Goal: Task Accomplishment & Management: Manage account settings

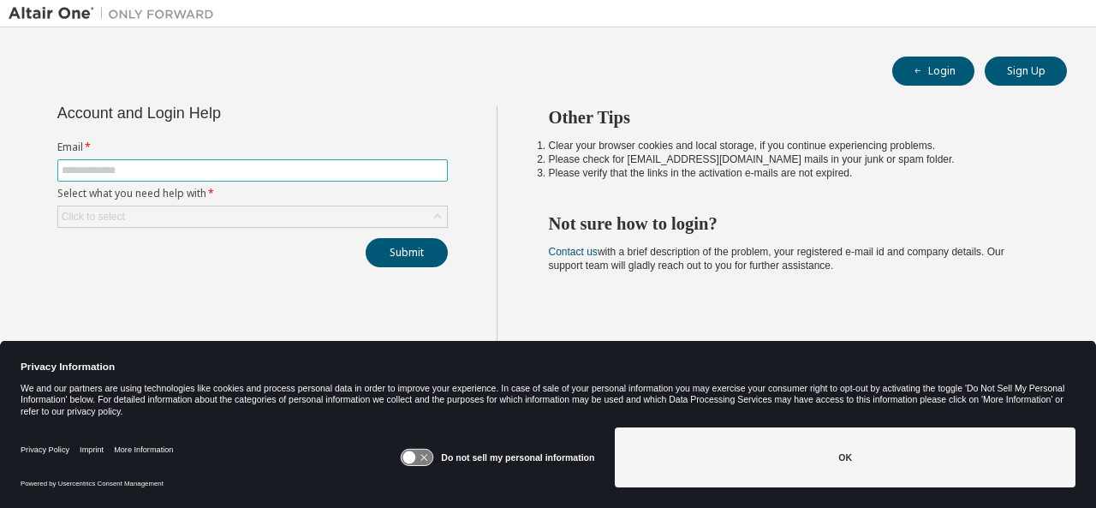
click at [279, 171] on input "text" at bounding box center [253, 171] width 382 height 14
type input "**********"
click at [247, 215] on div "Click to select" at bounding box center [252, 216] width 389 height 21
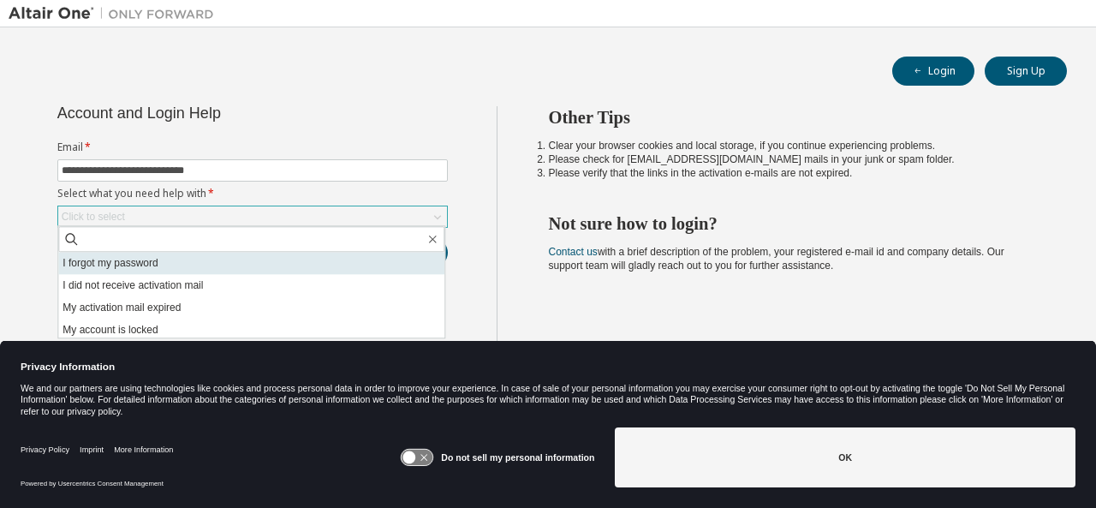
click at [212, 264] on li "I forgot my password" at bounding box center [251, 263] width 386 height 22
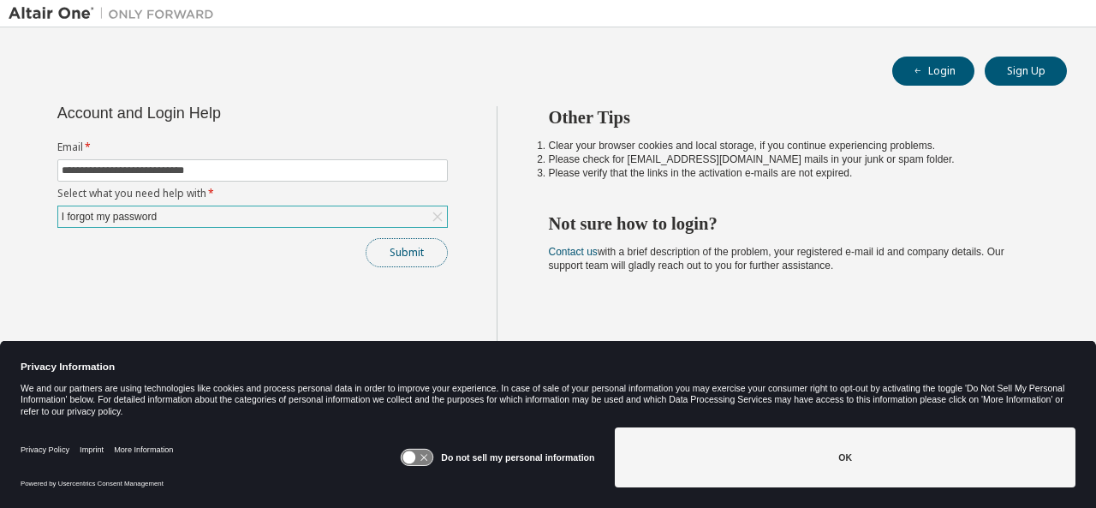
click at [389, 253] on button "Submit" at bounding box center [407, 252] width 82 height 29
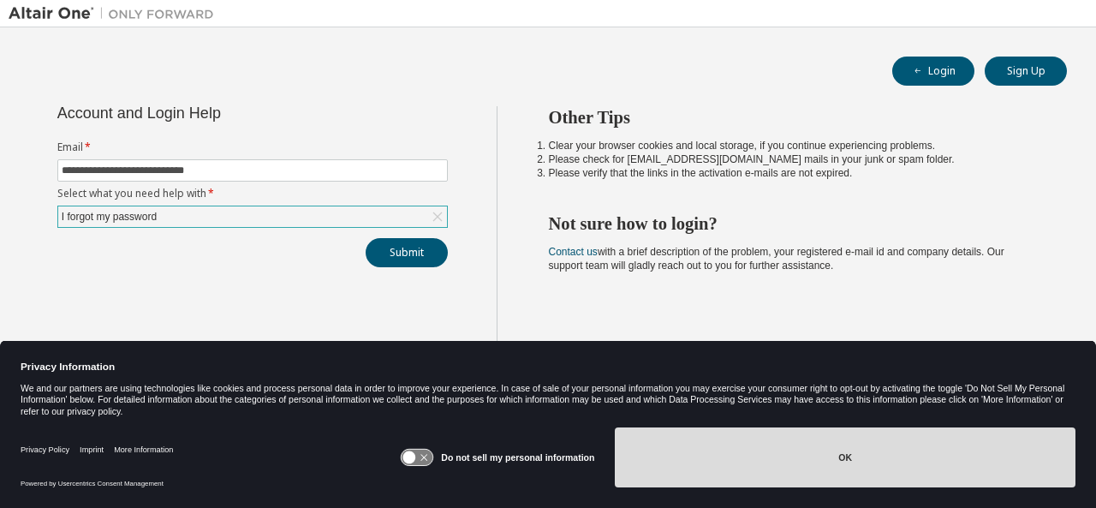
click at [724, 465] on button "OK" at bounding box center [845, 457] width 461 height 60
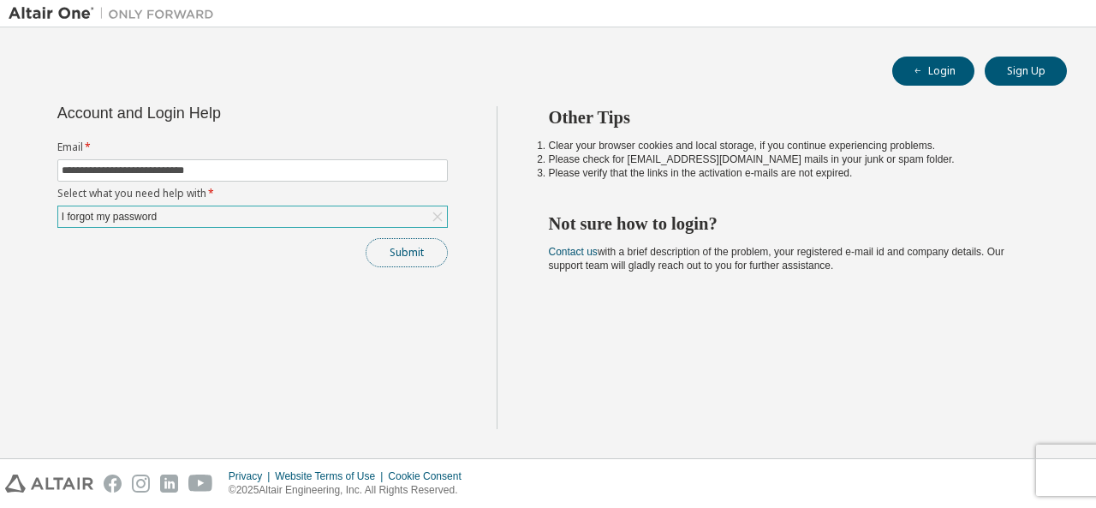
click at [406, 254] on button "Submit" at bounding box center [407, 252] width 82 height 29
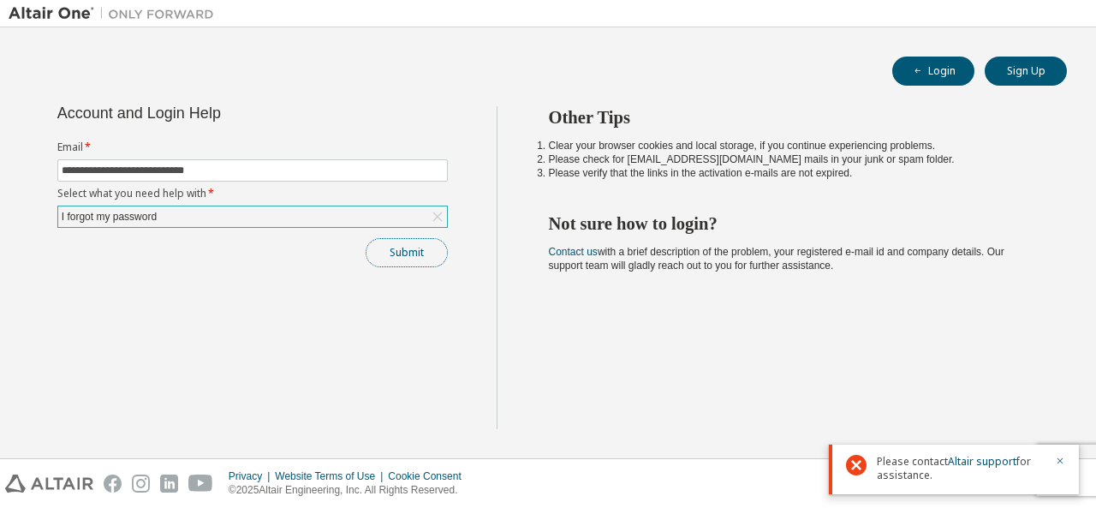
click at [404, 244] on button "Submit" at bounding box center [407, 252] width 82 height 29
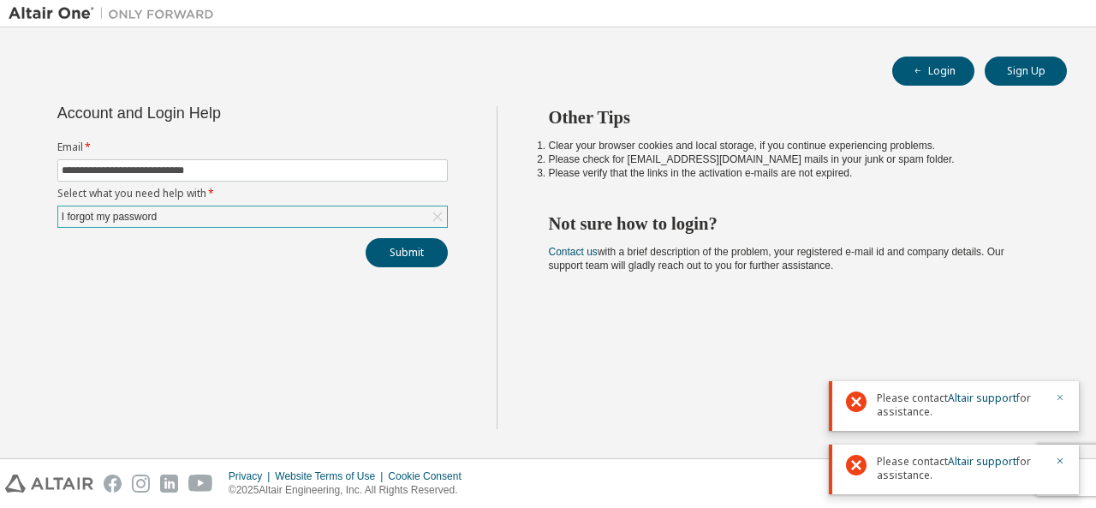
click at [1057, 400] on icon "button" at bounding box center [1060, 398] width 6 height 6
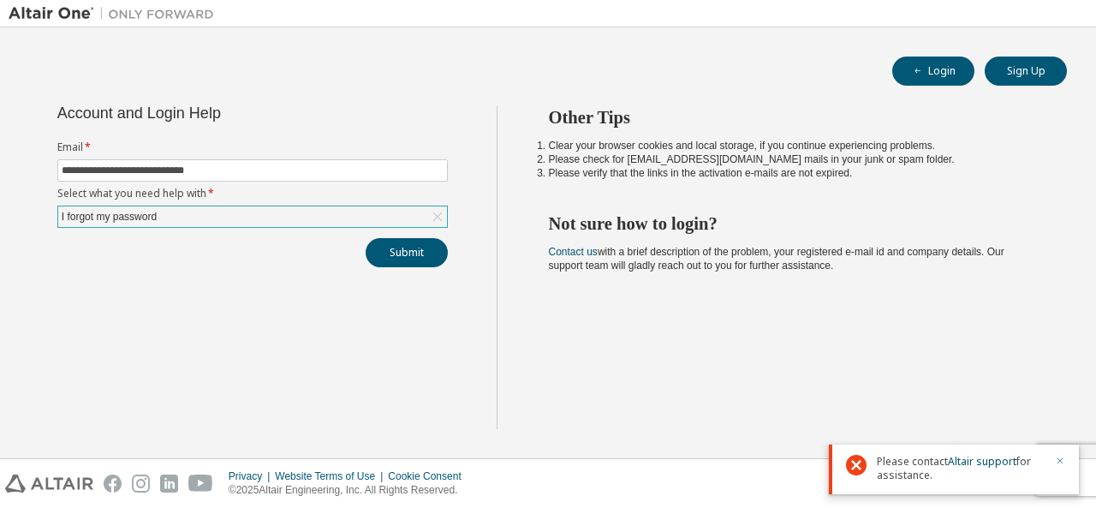
click at [1062, 456] on icon "button" at bounding box center [1060, 461] width 10 height 10
